Goal: Check status

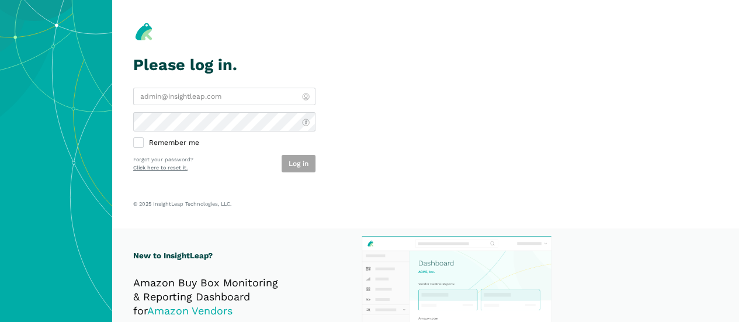
type input "[EMAIL_ADDRESS][DOMAIN_NAME]"
click at [315, 172] on div "Log in" at bounding box center [299, 164] width 34 height 18
click at [304, 172] on button "Log in" at bounding box center [299, 164] width 34 height 18
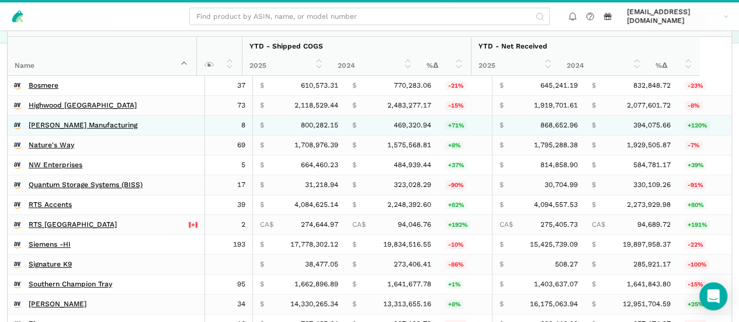
scroll to position [263, 0]
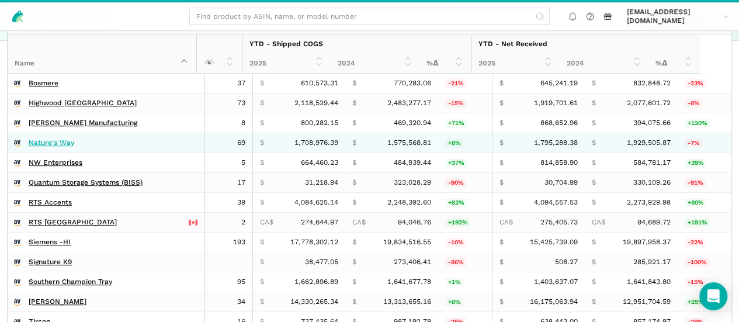
click at [74, 147] on link "Nature's Way" at bounding box center [52, 142] width 46 height 9
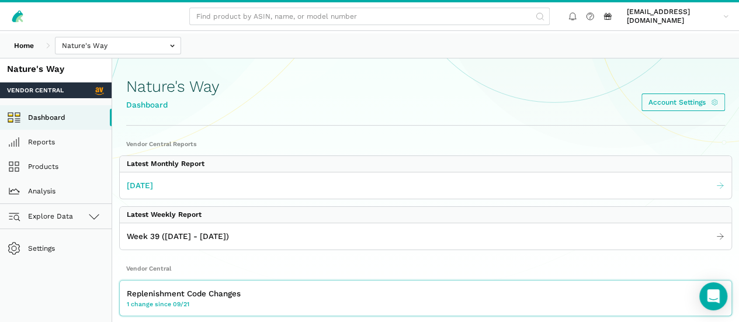
click at [276, 195] on link "[DATE]" at bounding box center [426, 185] width 612 height 19
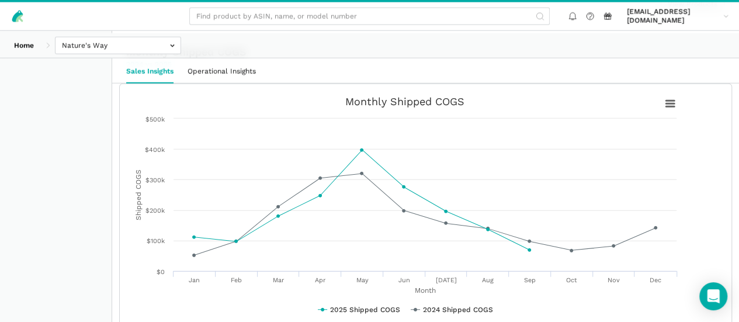
scroll to position [1592, 0]
